Goal: Transaction & Acquisition: Purchase product/service

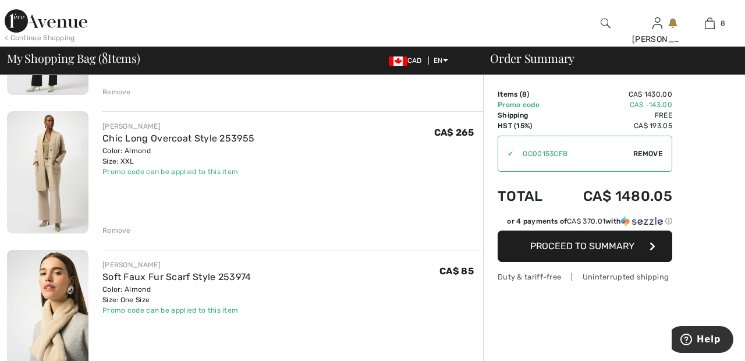
scroll to position [896, 0]
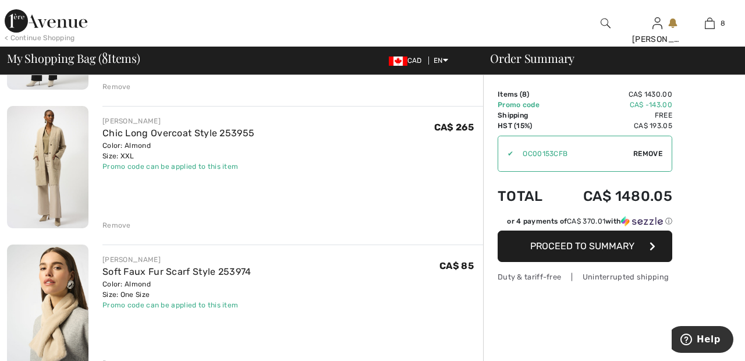
click at [124, 223] on div "Remove" at bounding box center [116, 225] width 29 height 10
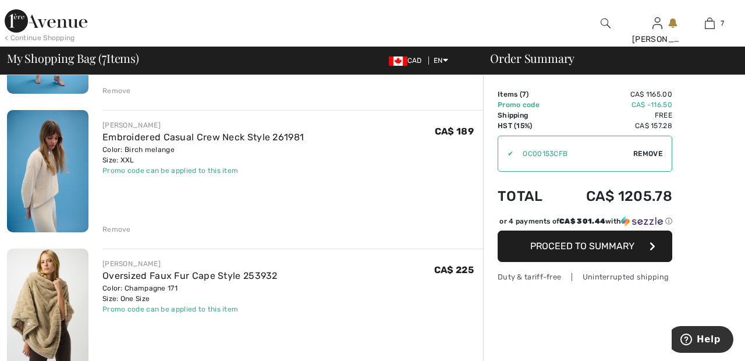
scroll to position [0, 0]
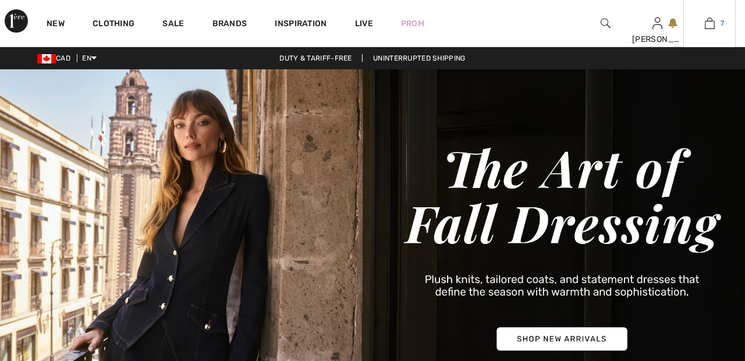
click at [723, 23] on span "7" at bounding box center [722, 23] width 3 height 10
